Goal: Task Accomplishment & Management: Manage account settings

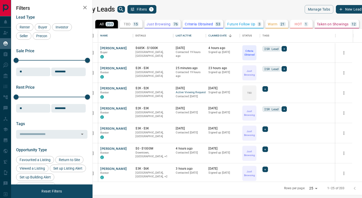
scroll to position [153, 267]
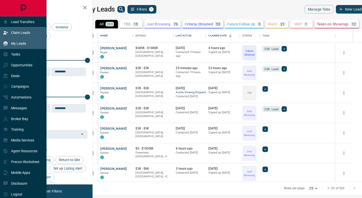
click at [30, 30] on div "Claim Leads" at bounding box center [16, 33] width 27 height 8
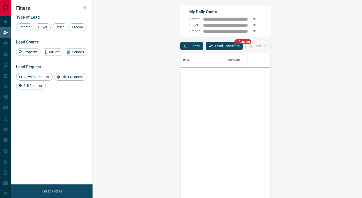
scroll to position [150, 258]
click at [206, 45] on button "Lead Transfers" at bounding box center [224, 46] width 37 height 9
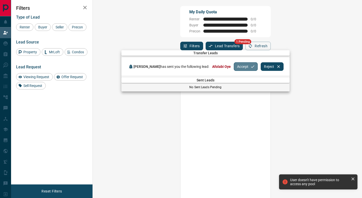
click at [234, 65] on button "Accept" at bounding box center [246, 66] width 24 height 9
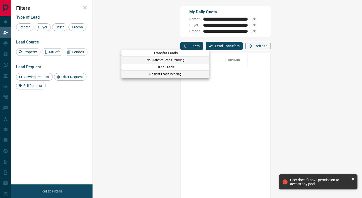
click at [1, 40] on div at bounding box center [181, 99] width 362 height 198
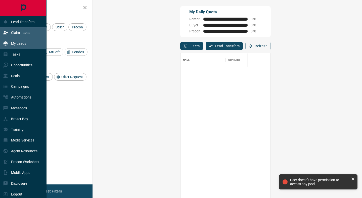
click at [6, 43] on icon at bounding box center [5, 43] width 5 height 5
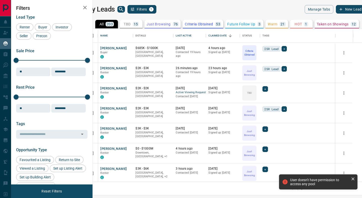
scroll to position [153, 267]
click at [124, 12] on icon "search button" at bounding box center [121, 9] width 6 height 6
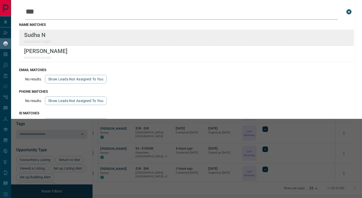
type input "***"
click at [0, 0] on div "Lead Transfers Claim Leads My Leads Tasks Opportunities Deals Campaigns Automat…" at bounding box center [181, 96] width 362 height 192
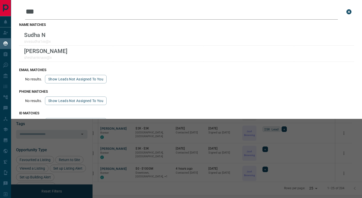
click at [52, 150] on div "Leads Search Bar *** Search for a lead by name, email, phone, or id name matche…" at bounding box center [192, 99] width 362 height 198
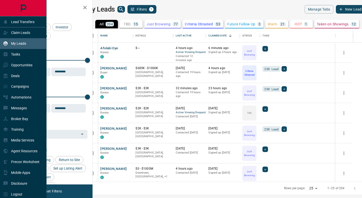
click at [12, 41] on p "My Leads" at bounding box center [18, 43] width 15 height 4
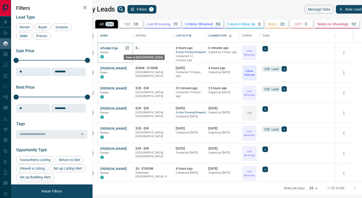
click at [129, 47] on icon "Open in New Tab" at bounding box center [127, 48] width 4 height 4
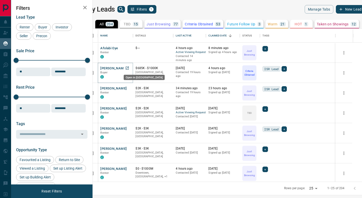
click at [129, 68] on icon "Open in New Tab" at bounding box center [127, 68] width 3 height 3
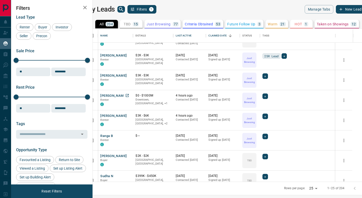
scroll to position [85, 0]
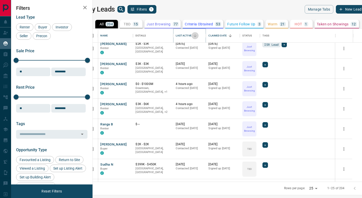
click at [199, 35] on button "Sort" at bounding box center [194, 35] width 7 height 7
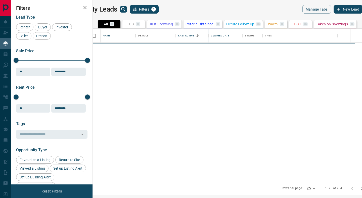
scroll to position [0, 0]
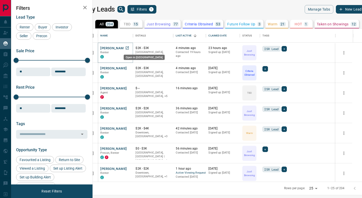
click at [129, 49] on icon "Open in New Tab" at bounding box center [127, 48] width 4 height 4
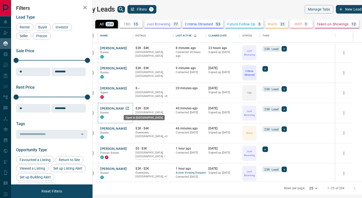
click at [129, 108] on icon "Open in New Tab" at bounding box center [127, 108] width 4 height 4
